Goal: Transaction & Acquisition: Book appointment/travel/reservation

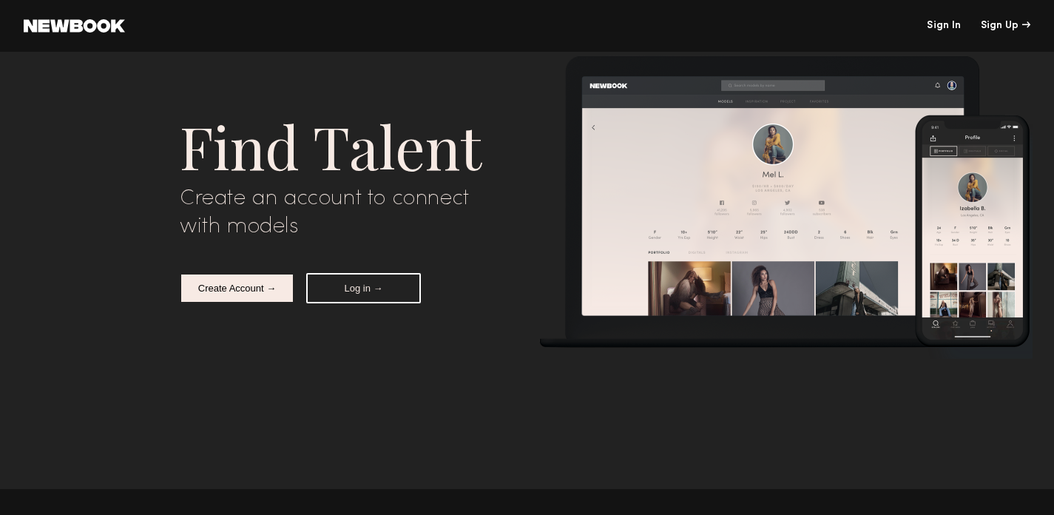
scroll to position [4975, 0]
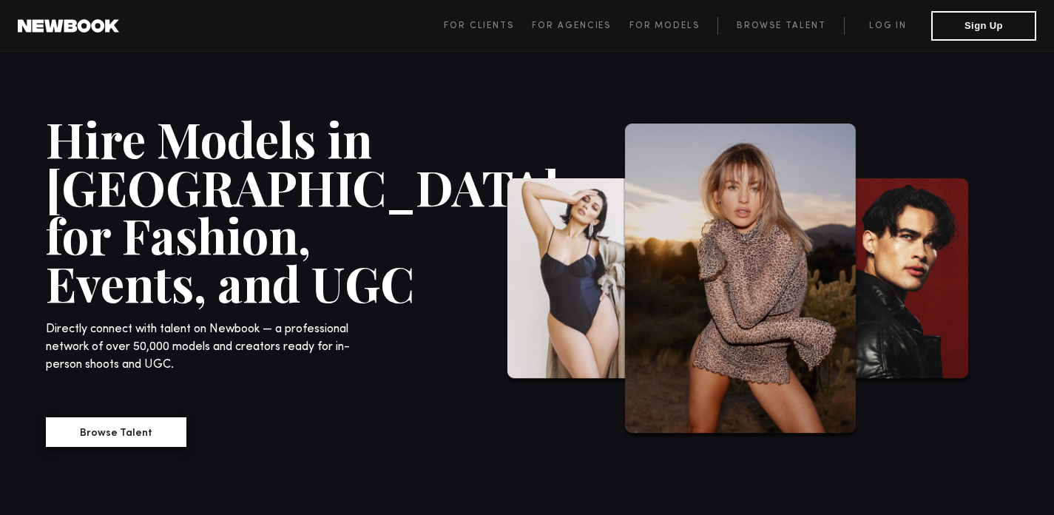
click at [120, 417] on button "Browse Talent" at bounding box center [116, 432] width 141 height 30
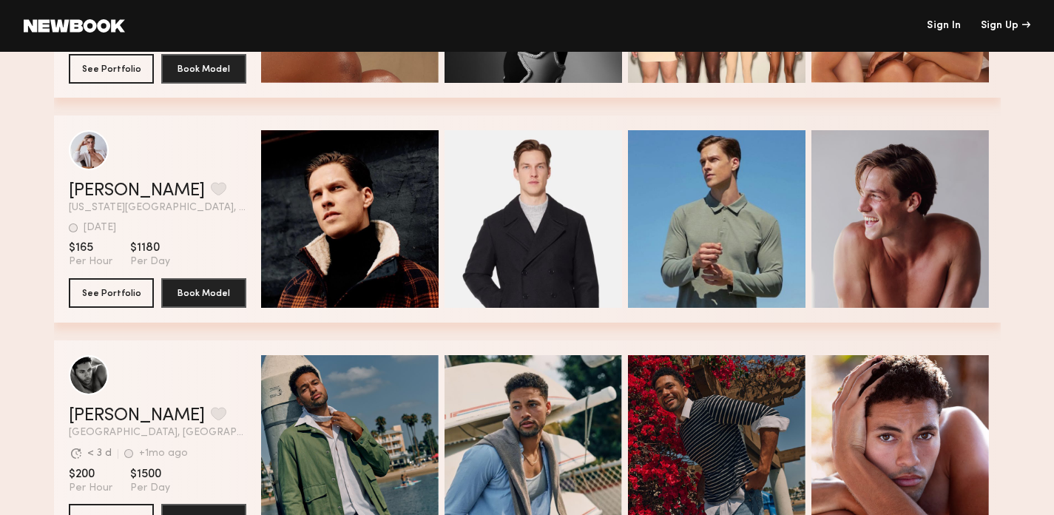
scroll to position [440, 0]
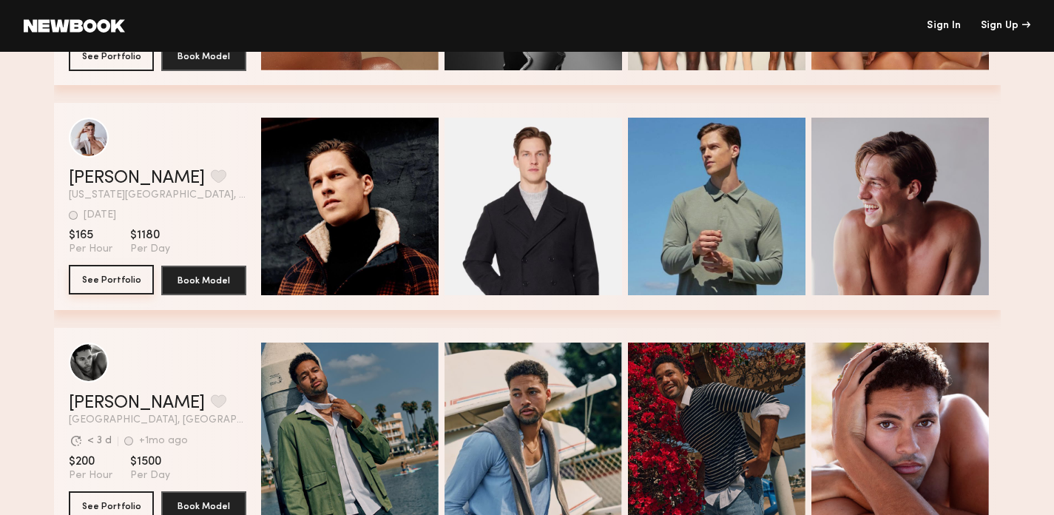
click at [121, 277] on button "See Portfolio" at bounding box center [111, 280] width 85 height 30
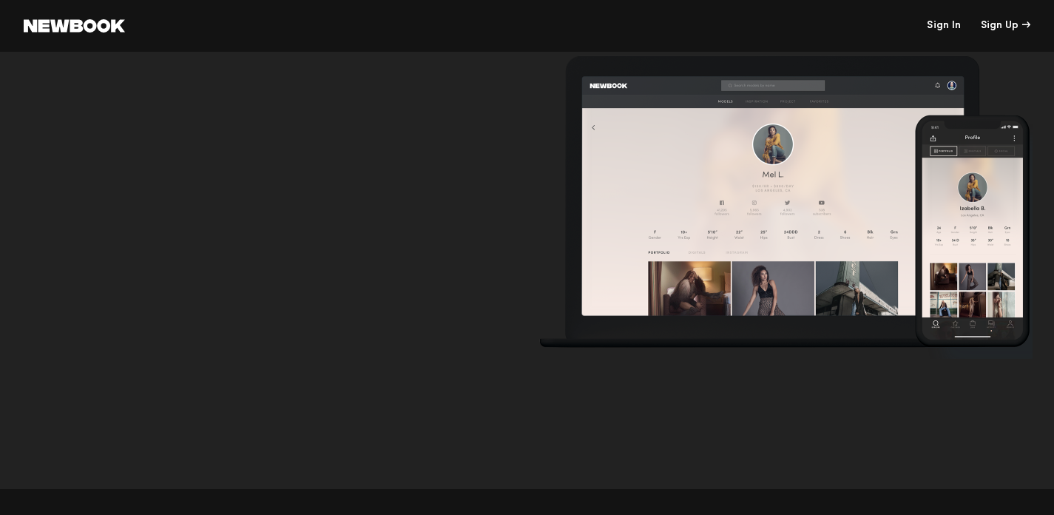
scroll to position [371, 0]
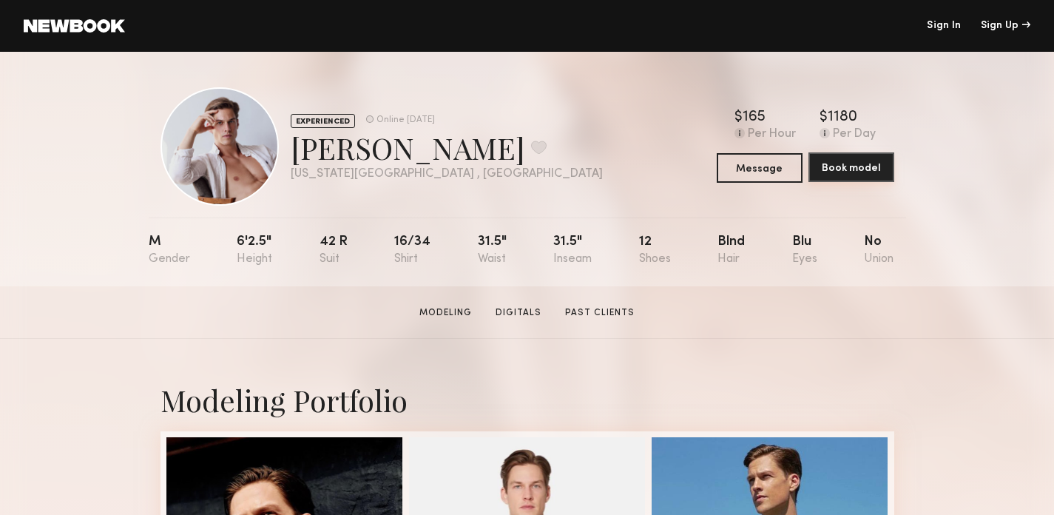
click at [829, 168] on button "Book model" at bounding box center [852, 167] width 86 height 30
